Goal: Obtain resource: Download file/media

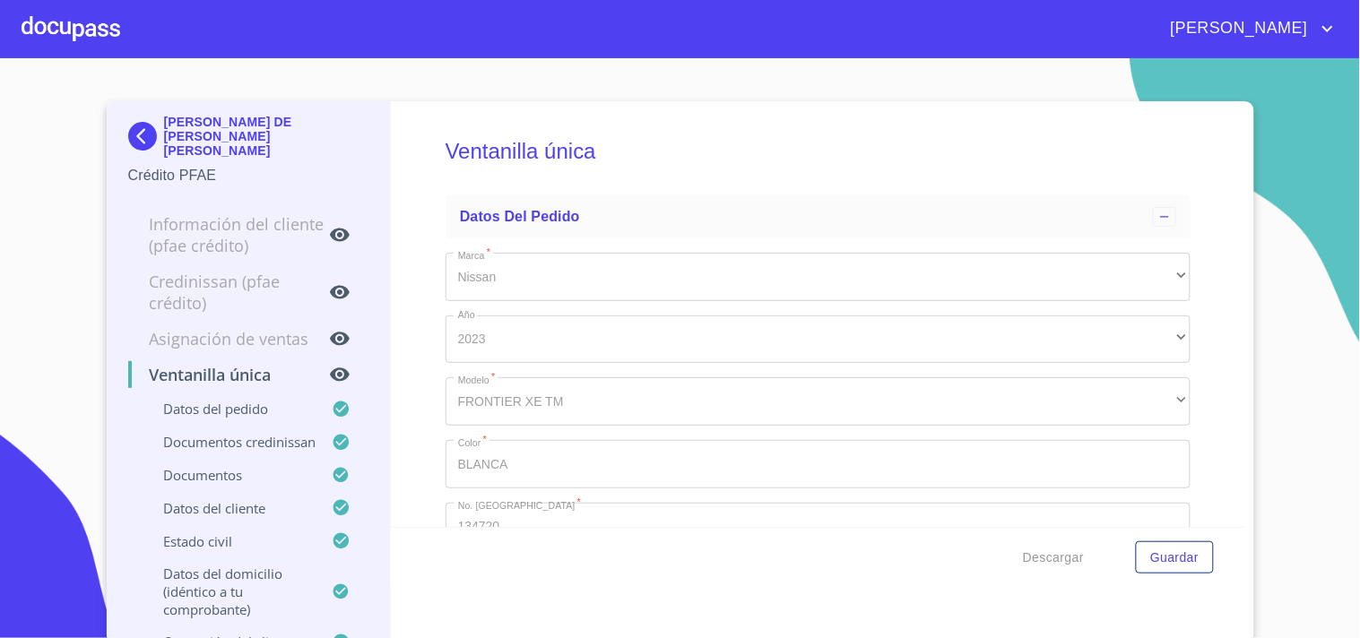
click at [81, 28] on div at bounding box center [71, 28] width 99 height 57
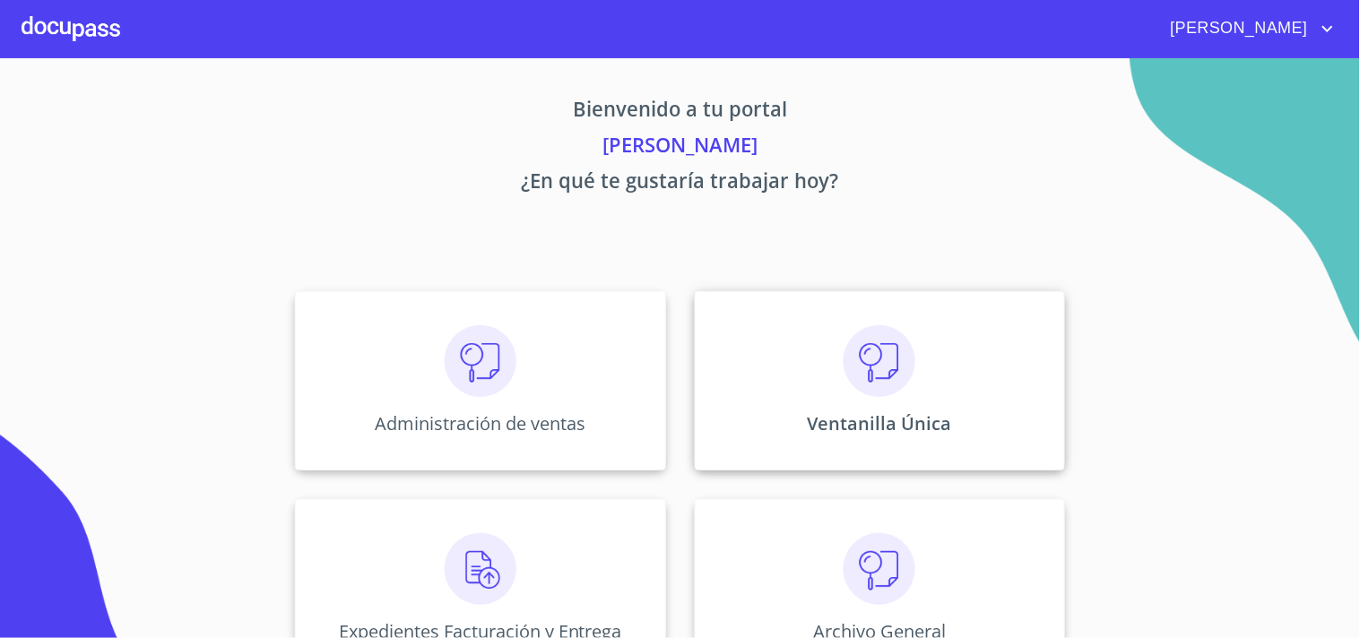
click at [828, 371] on div "Ventanilla Única" at bounding box center [880, 380] width 370 height 179
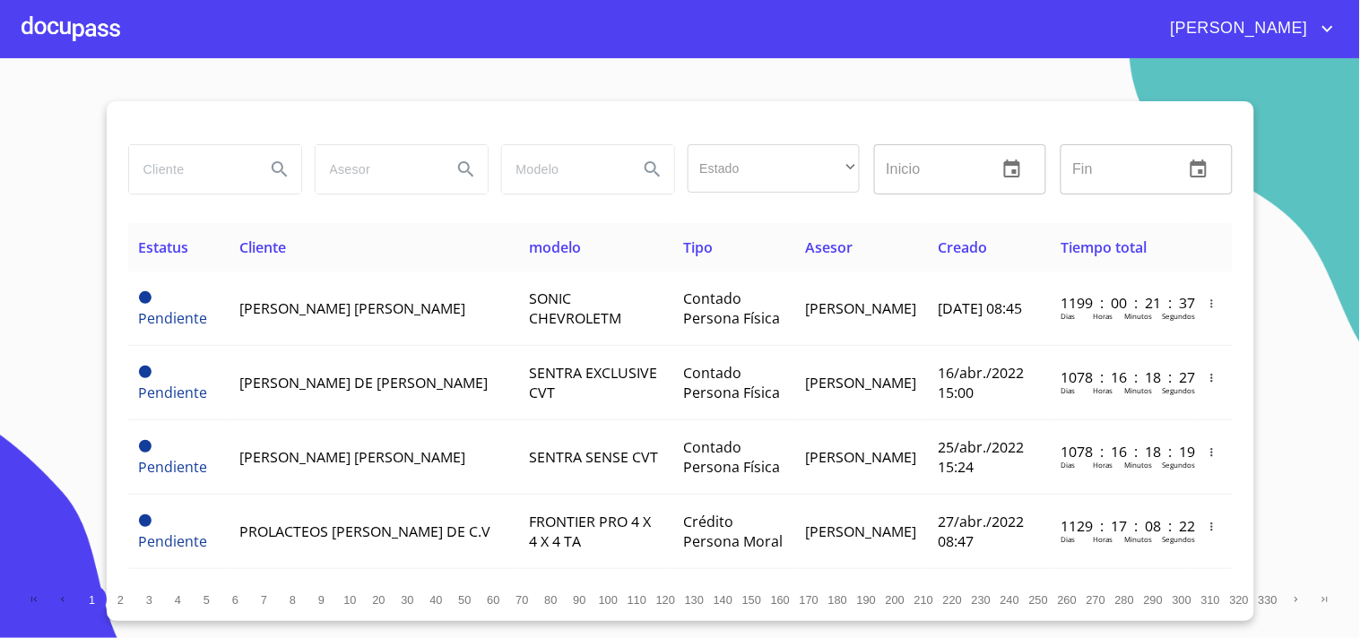
click at [170, 168] on input "search" at bounding box center [190, 169] width 122 height 48
type input "e"
type input "[PERSON_NAME]"
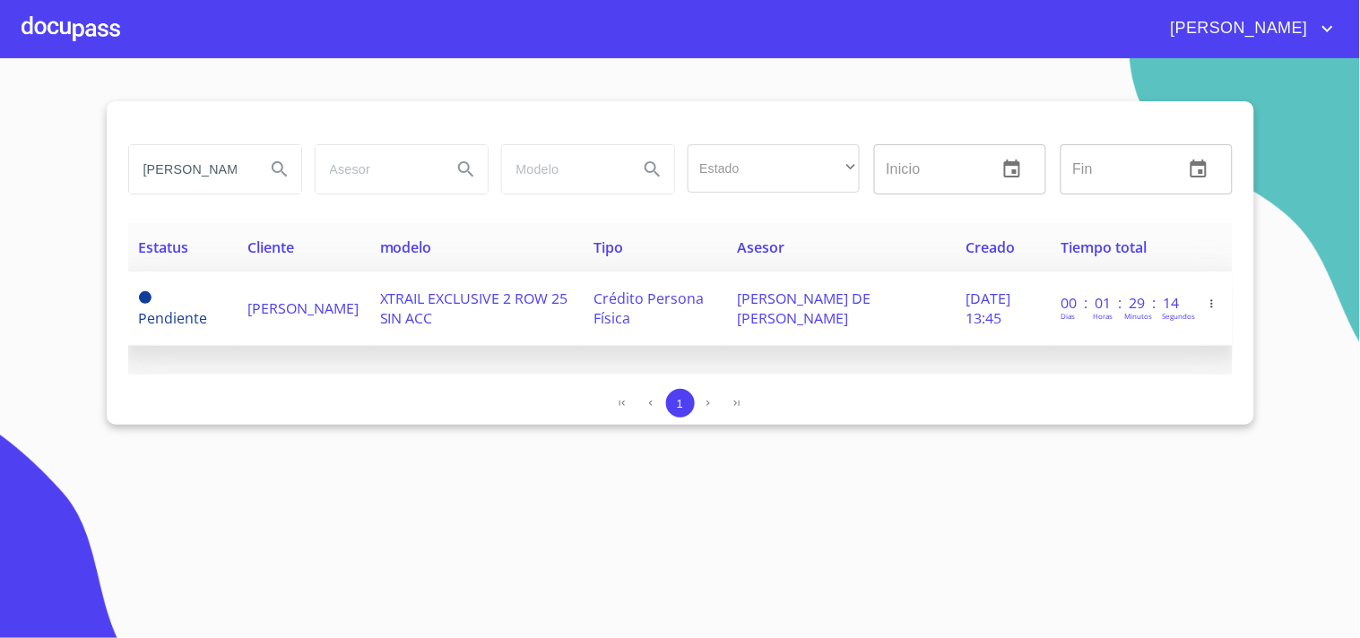
click at [682, 319] on td "Crédito Persona Física" at bounding box center [654, 309] width 143 height 74
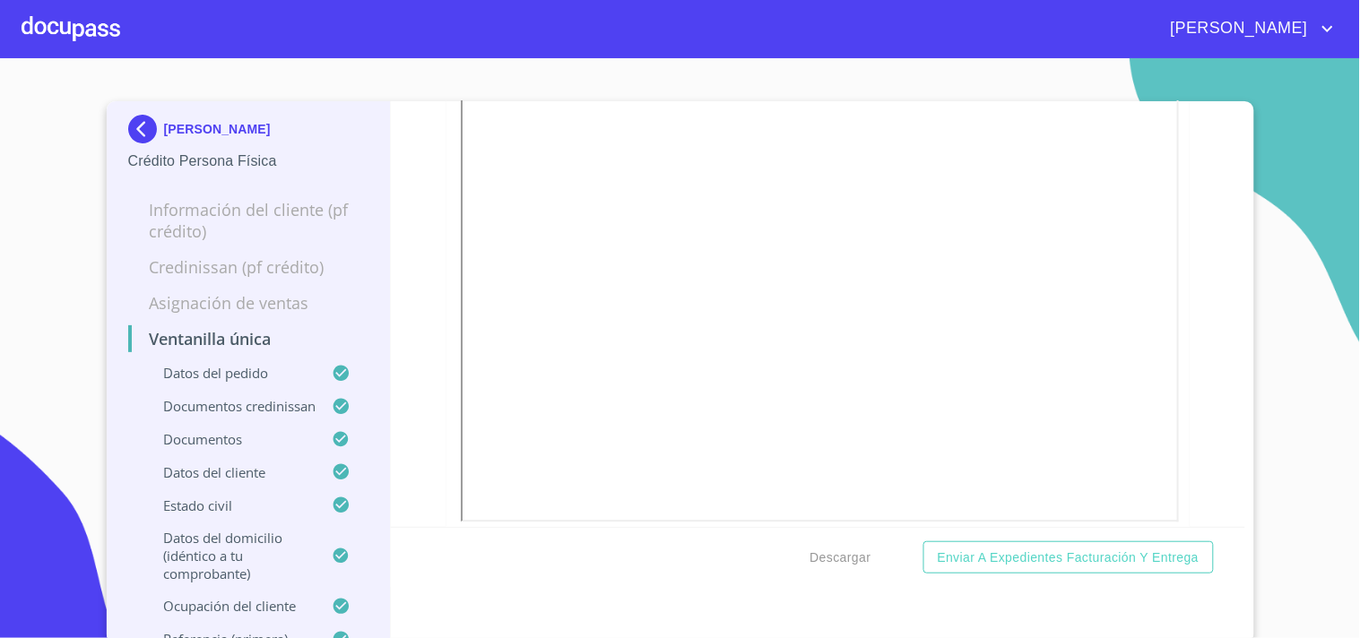
scroll to position [4780, 0]
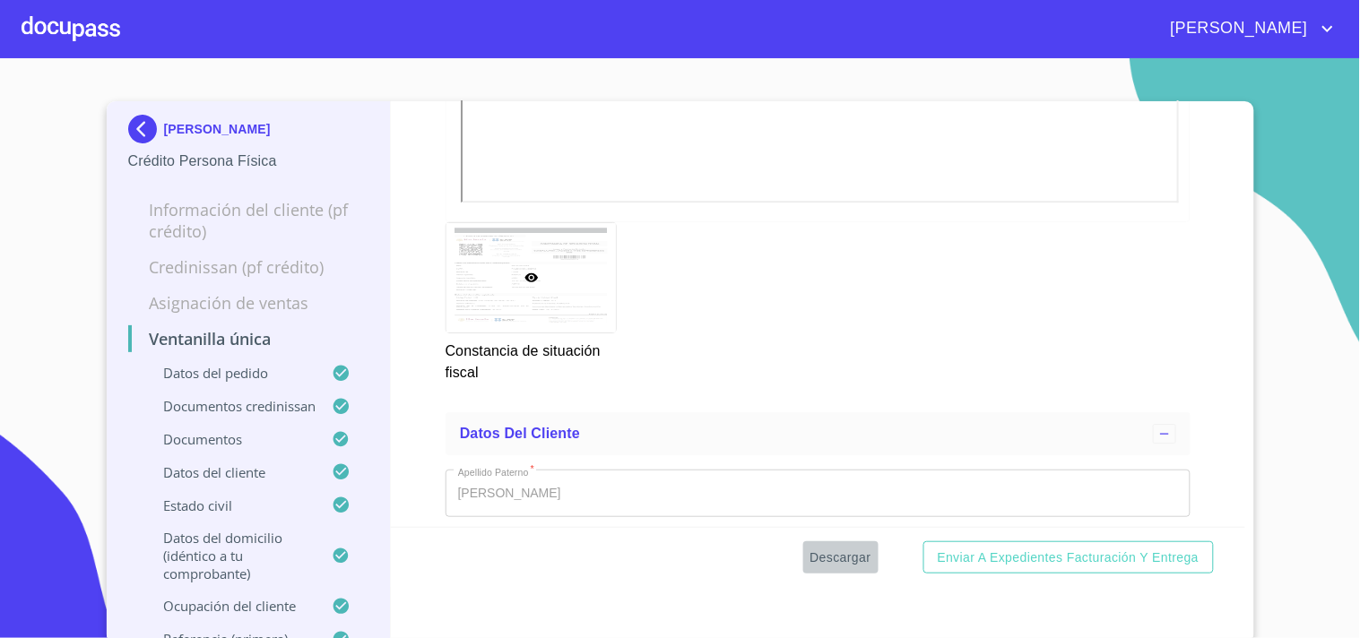
click at [843, 560] on span "Descargar" at bounding box center [840, 558] width 61 height 22
